Goal: Information Seeking & Learning: Check status

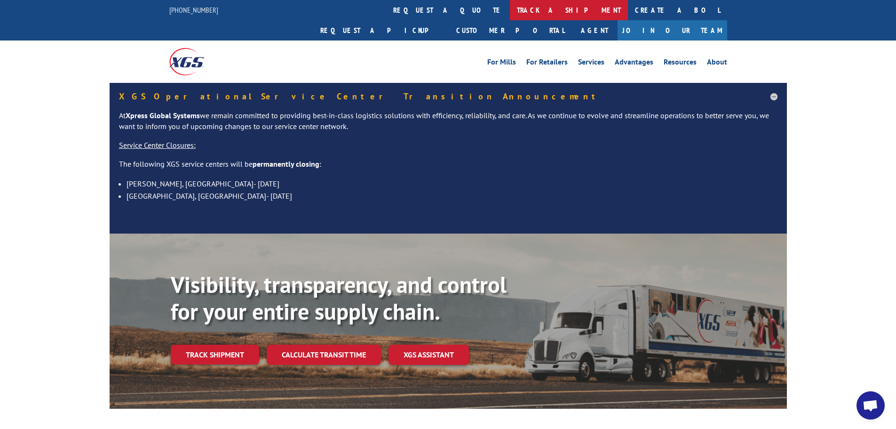
click at [510, 13] on link "track a shipment" at bounding box center [569, 10] width 118 height 20
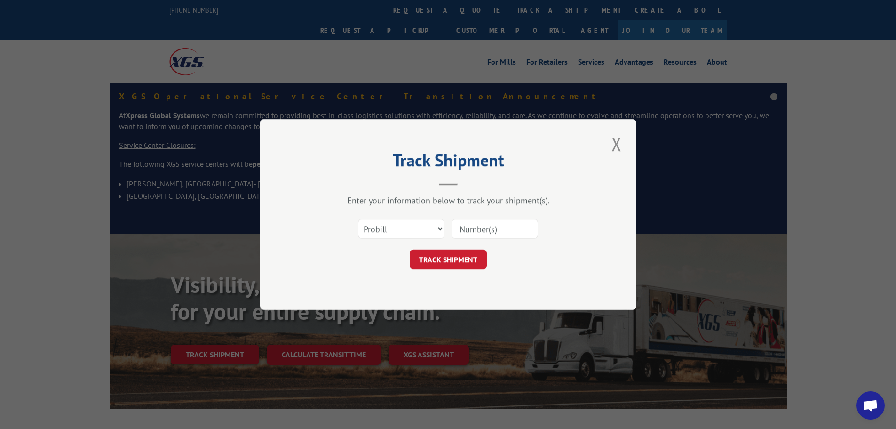
click at [446, 229] on div "Select category... Probill BOL PO" at bounding box center [448, 228] width 282 height 31
click at [439, 225] on select "Select category... Probill BOL PO" at bounding box center [401, 229] width 87 height 20
select select "bol"
click at [358, 219] on select "Select category... Probill BOL PO" at bounding box center [401, 229] width 87 height 20
click at [500, 227] on input at bounding box center [495, 229] width 87 height 20
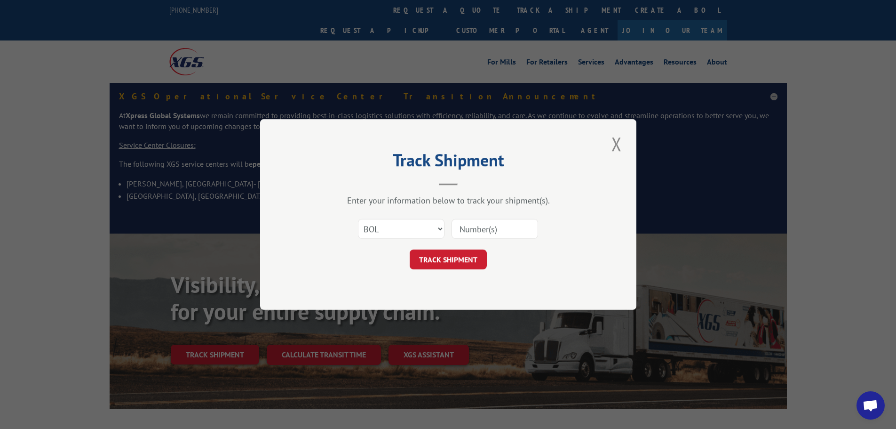
paste input "869238"
type input "869238"
click at [478, 262] on button "TRACK SHIPMENT" at bounding box center [448, 259] width 77 height 20
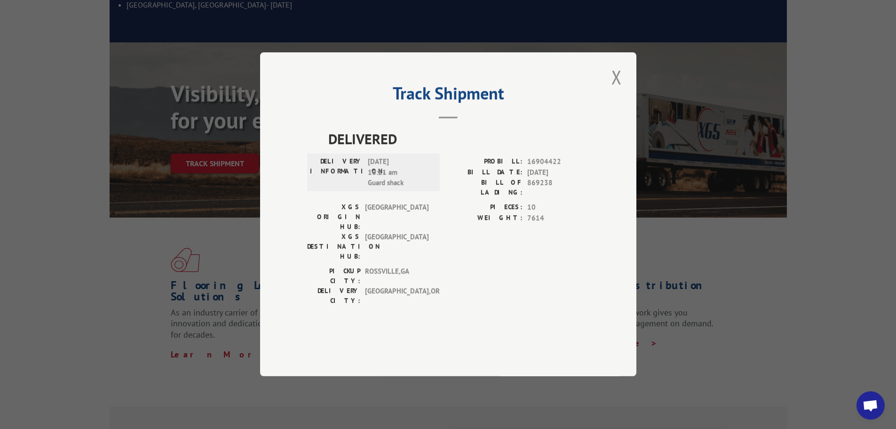
scroll to position [235, 0]
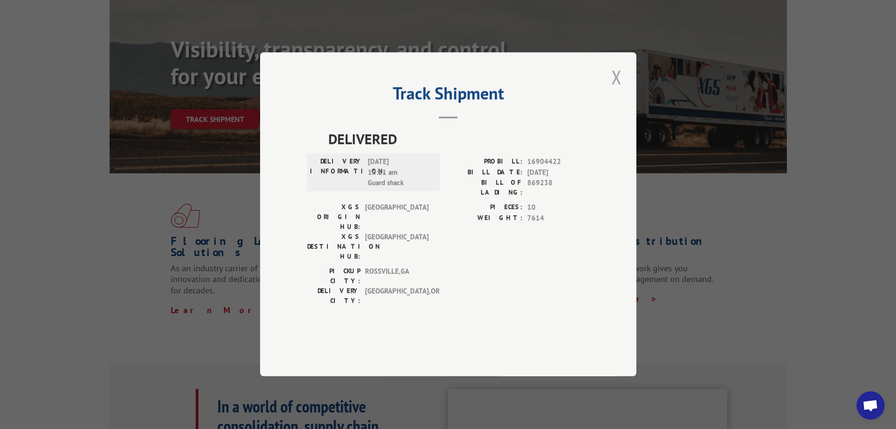
click at [622, 90] on button "Close modal" at bounding box center [617, 77] width 16 height 26
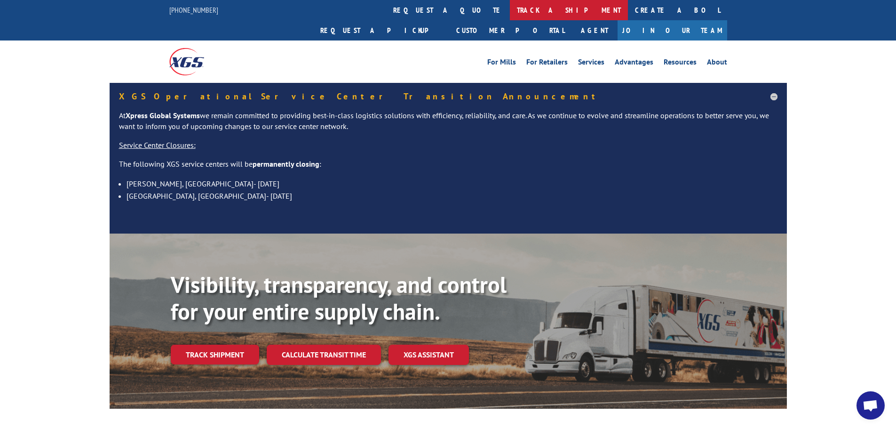
click at [510, 7] on link "track a shipment" at bounding box center [569, 10] width 118 height 20
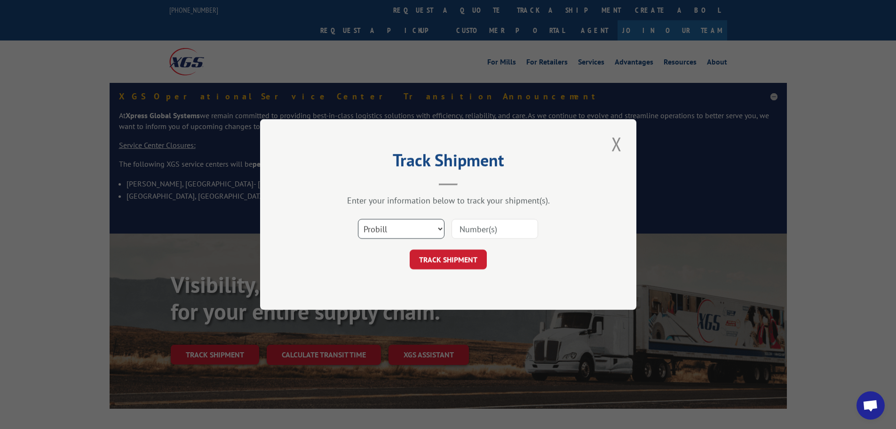
click at [436, 226] on select "Select category... Probill BOL PO" at bounding box center [401, 229] width 87 height 20
click at [479, 230] on input at bounding box center [495, 229] width 87 height 20
type input "7"
type input "93347246"
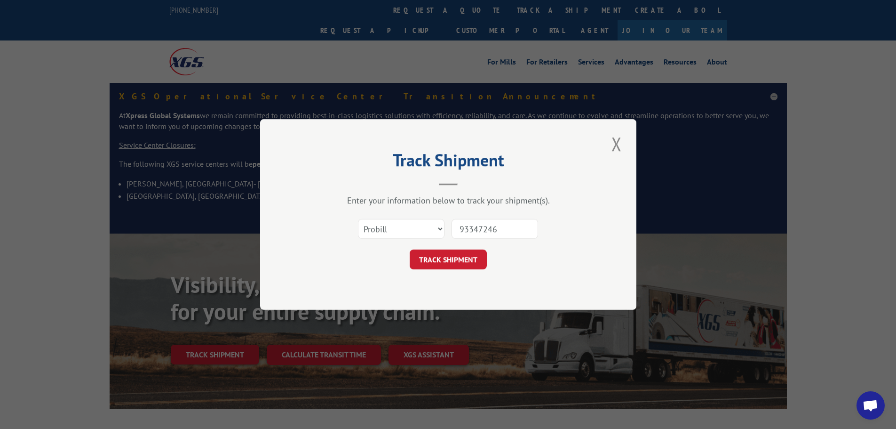
click at [447, 260] on button "TRACK SHIPMENT" at bounding box center [448, 259] width 77 height 20
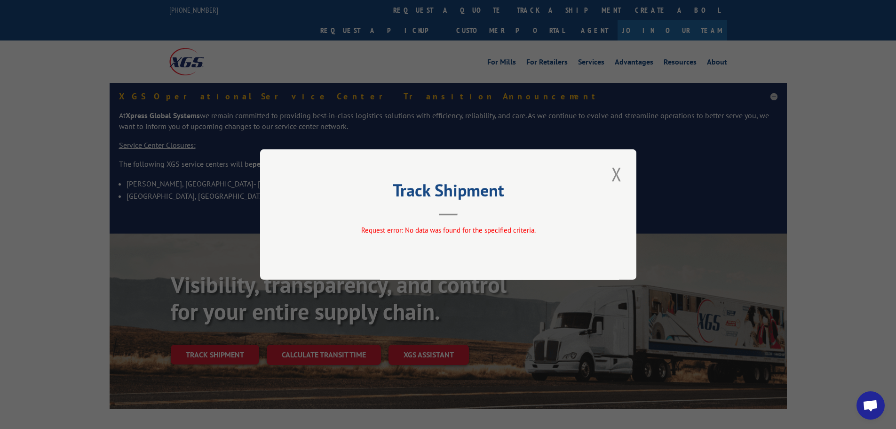
click at [625, 177] on div "Track Shipment Request error: No data was found for the specified criteria." at bounding box center [448, 214] width 376 height 130
click at [617, 177] on button "Close modal" at bounding box center [617, 174] width 16 height 26
